Goal: Task Accomplishment & Management: Use online tool/utility

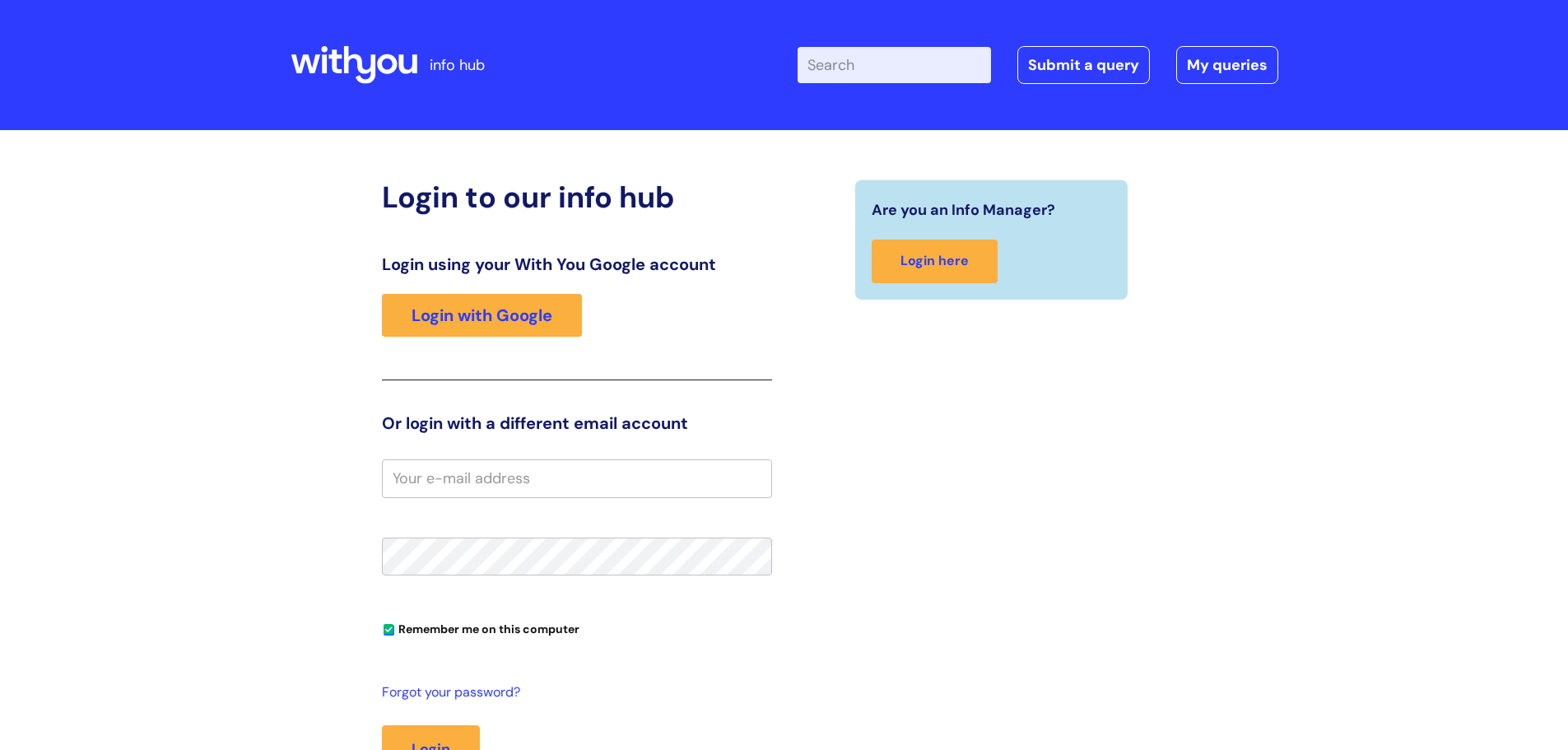
click at [410, 471] on input "email" at bounding box center [576, 478] width 390 height 38
click at [465, 319] on link "Login with Google" at bounding box center [482, 315] width 200 height 43
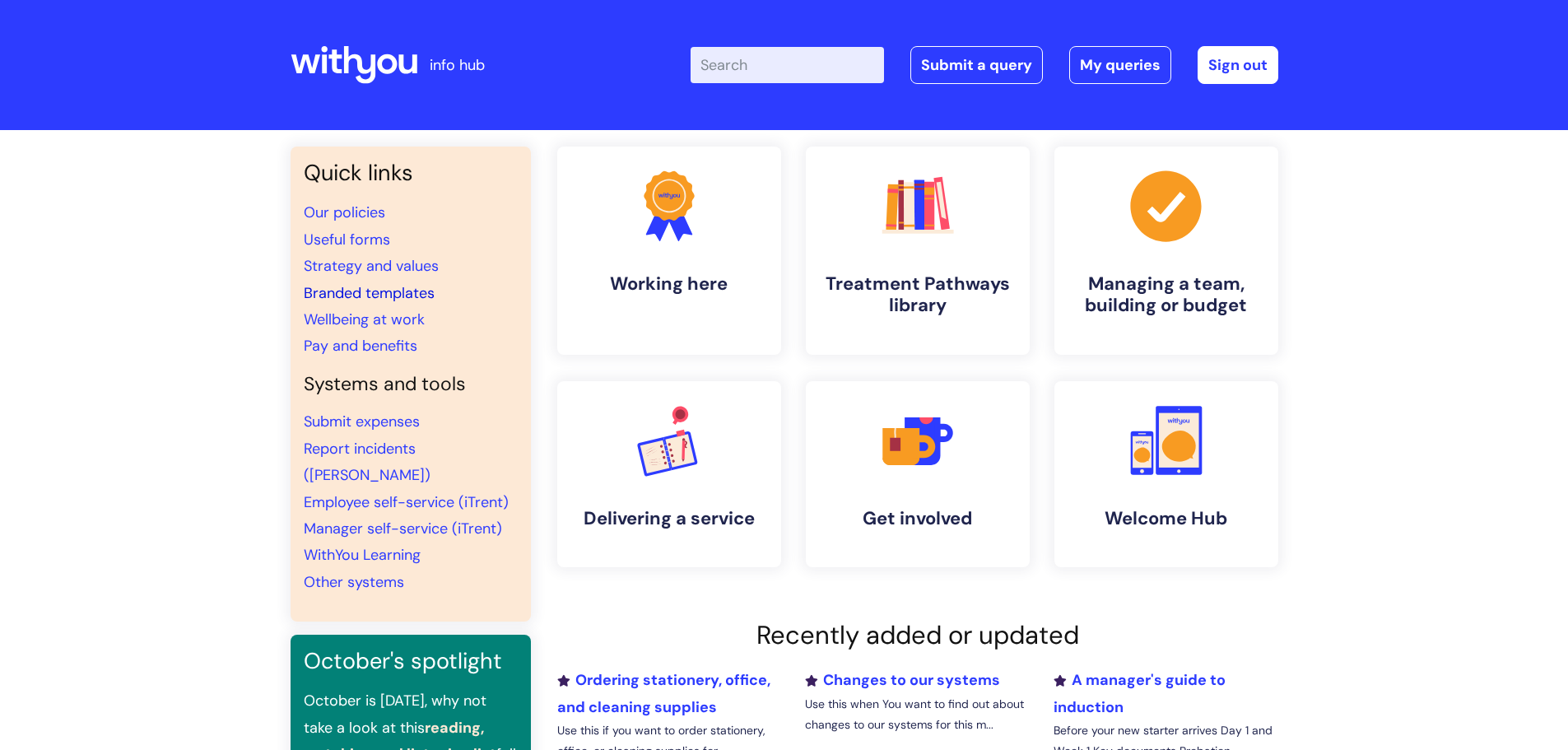
click at [392, 292] on link "Branded templates" at bounding box center [369, 293] width 131 height 20
